Goal: Task Accomplishment & Management: Manage account settings

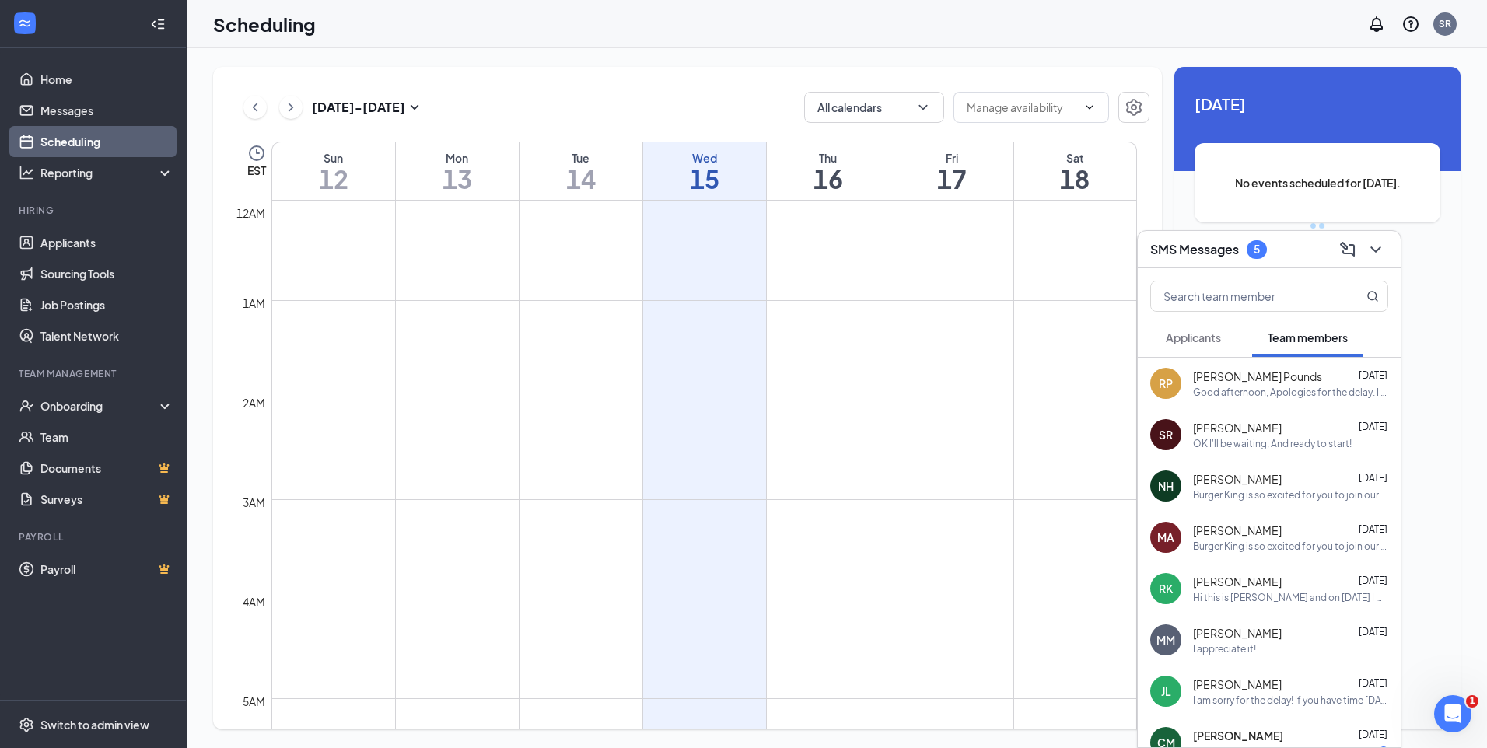
scroll to position [765, 0]
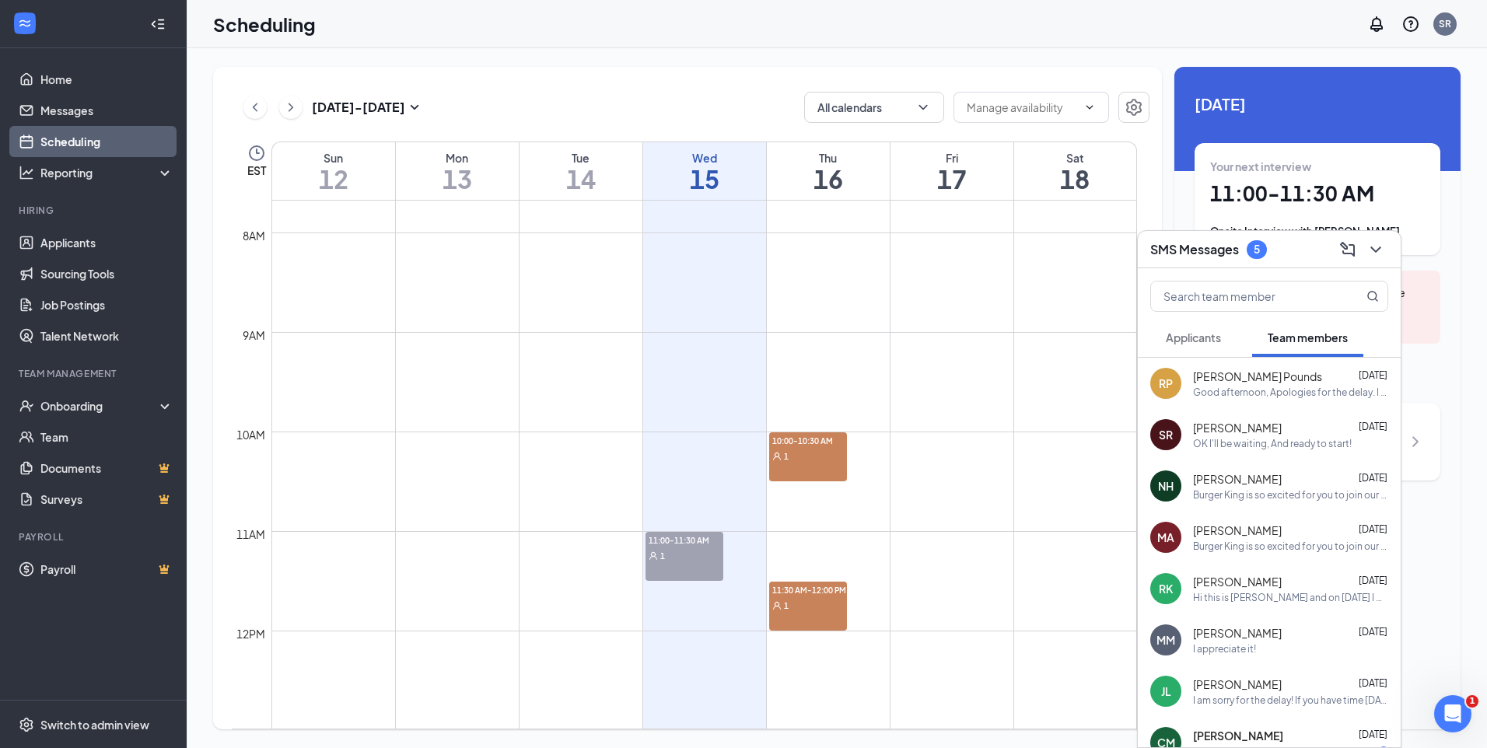
click at [814, 436] on span "10:00-10:30 AM" at bounding box center [808, 440] width 78 height 16
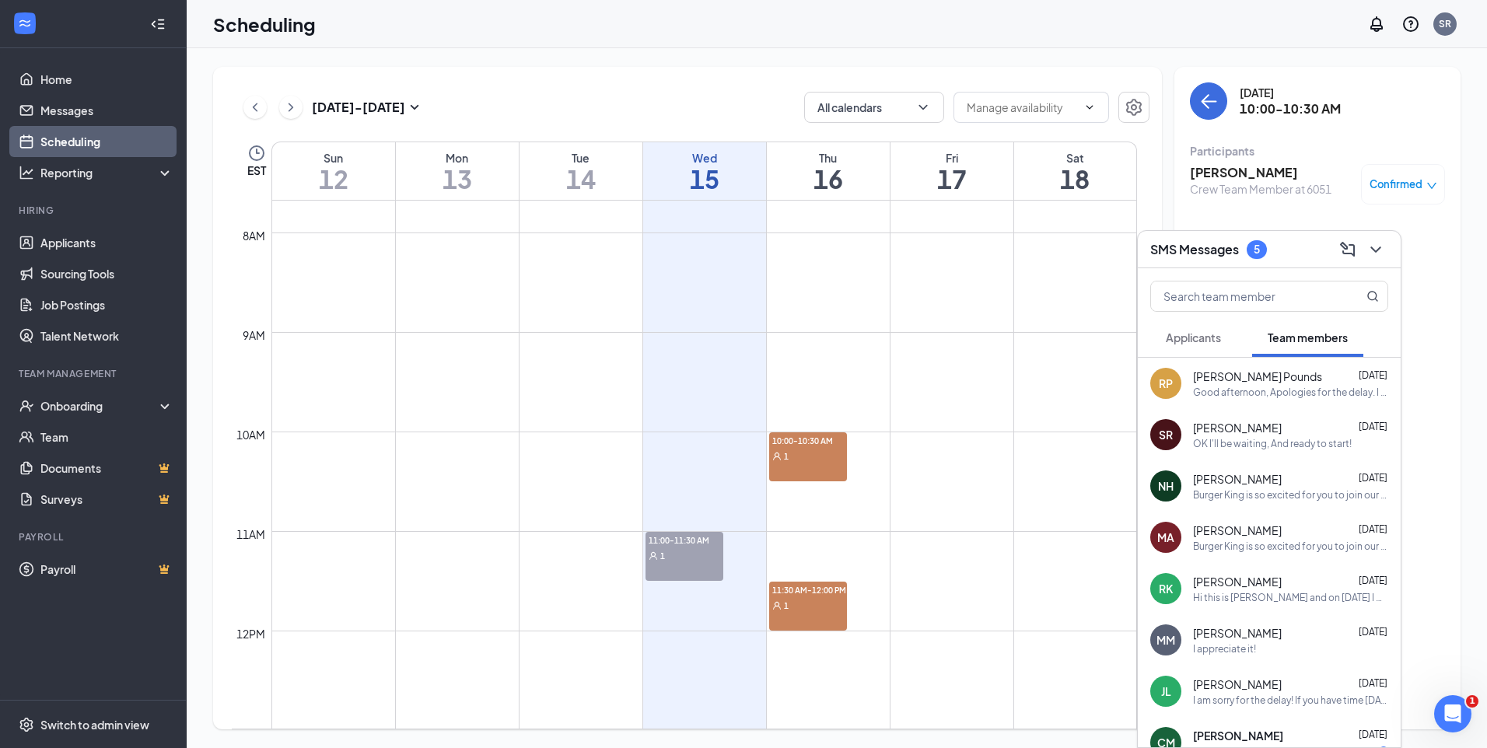
click at [1279, 181] on div "Crew Team Member at 6051" at bounding box center [1261, 189] width 142 height 16
click at [1267, 173] on h3 "[PERSON_NAME]" at bounding box center [1261, 172] width 142 height 17
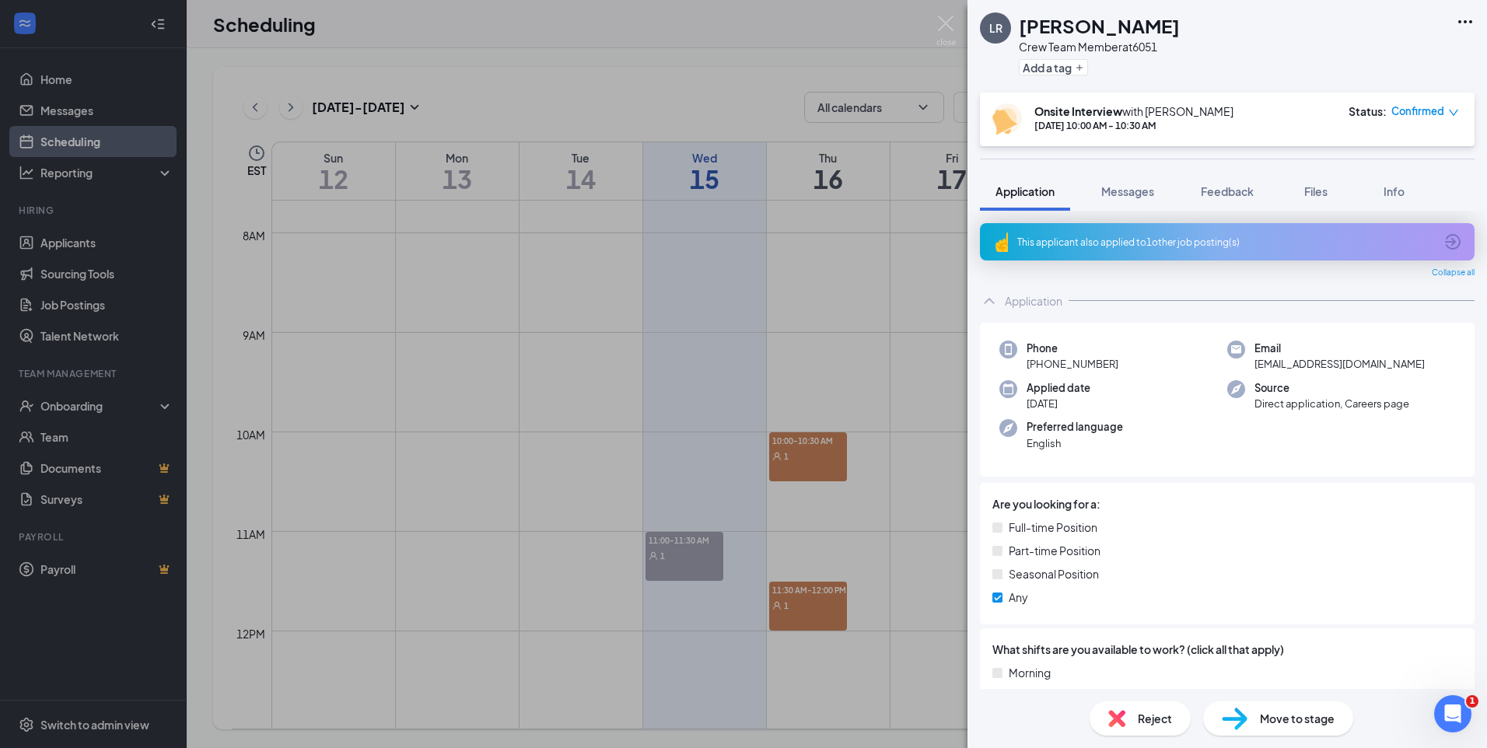
click at [712, 65] on div "[PERSON_NAME] Crew Team Member at 6051 Add a tag Onsite Interview with [PERSON_…" at bounding box center [743, 374] width 1487 height 748
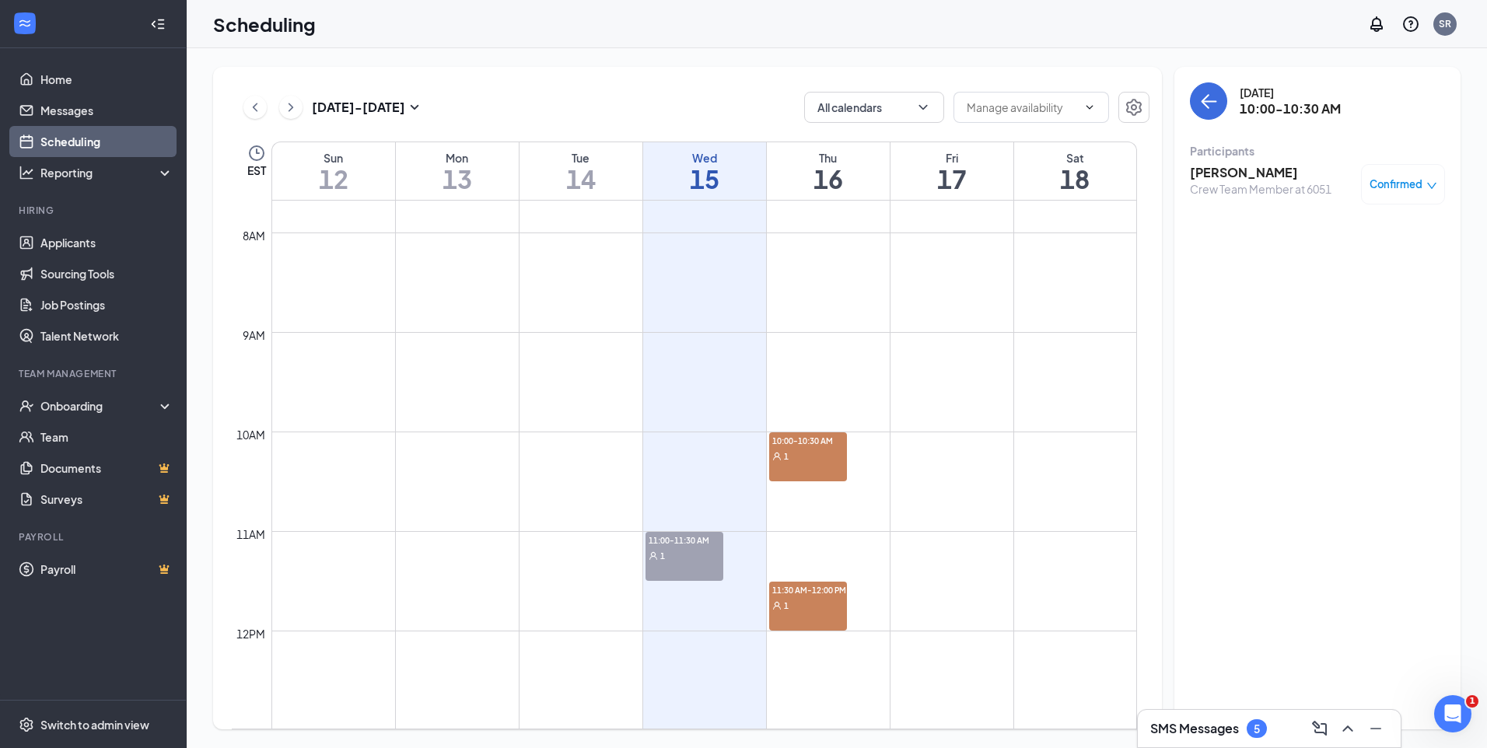
click at [793, 617] on div "11:30 AM-12:00 PM 1" at bounding box center [808, 606] width 78 height 49
click at [1231, 165] on h3 "[PERSON_NAME]" at bounding box center [1244, 172] width 108 height 17
